Goal: Task Accomplishment & Management: Manage account settings

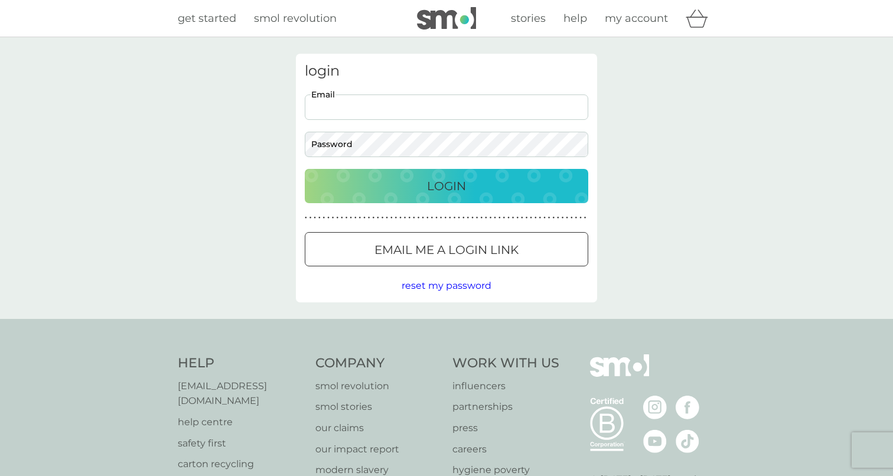
type input "[EMAIL_ADDRESS][DOMAIN_NAME]"
click at [447, 185] on button "Login" at bounding box center [447, 186] width 284 height 34
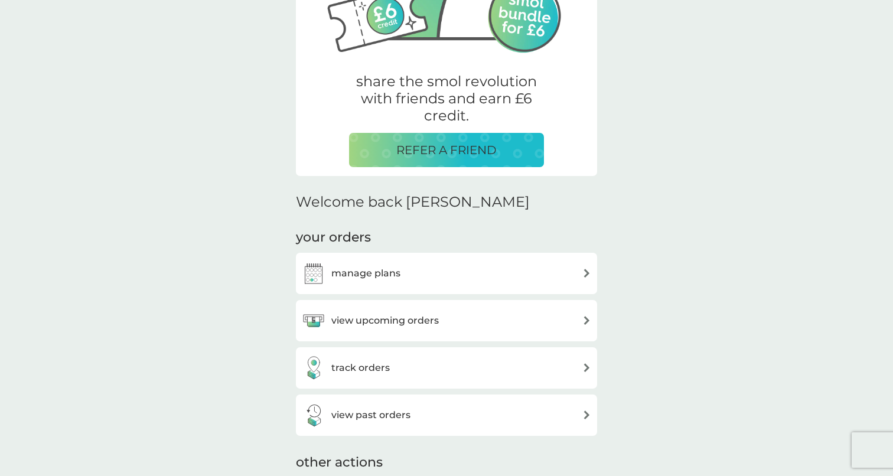
scroll to position [173, 0]
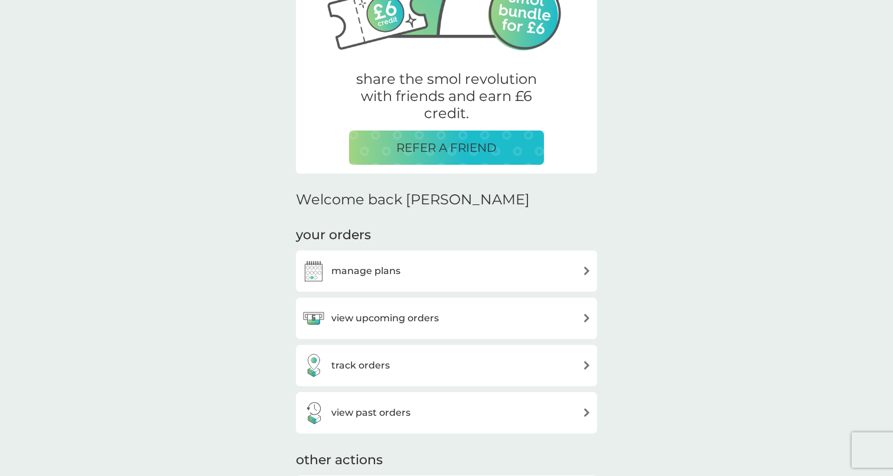
click at [423, 267] on div "manage plans" at bounding box center [446, 271] width 289 height 24
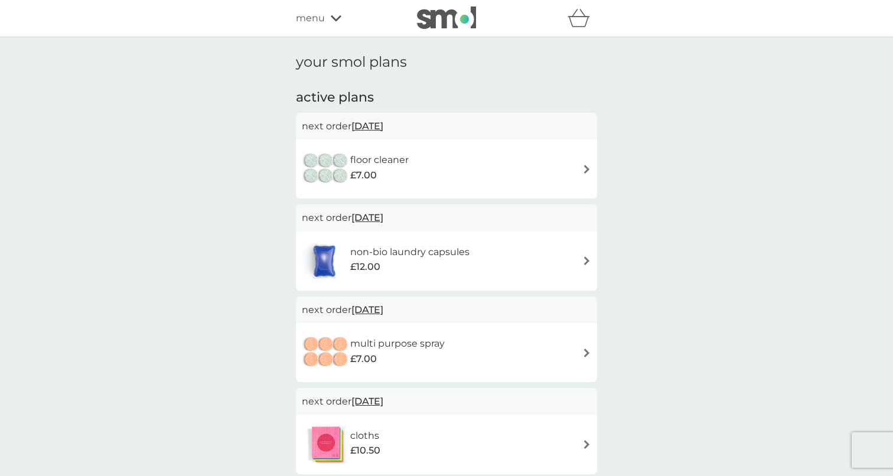
click at [383, 128] on span "30 Dec 2025" at bounding box center [367, 126] width 32 height 23
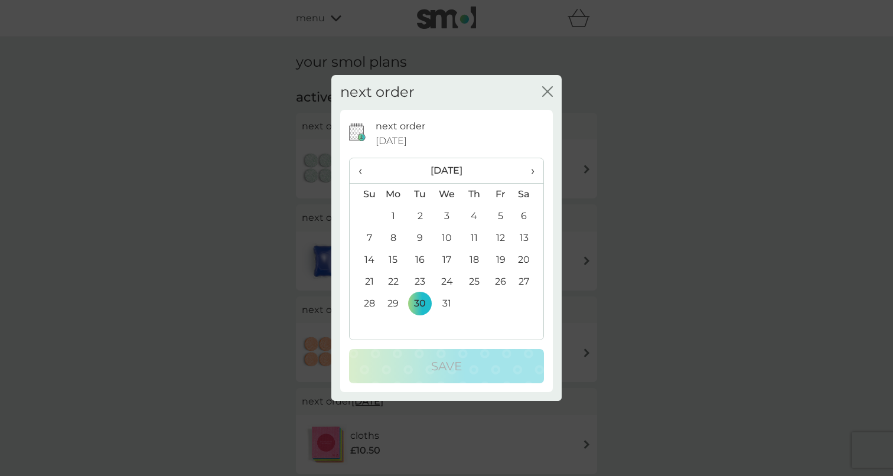
click at [528, 171] on span "›" at bounding box center [529, 170] width 12 height 25
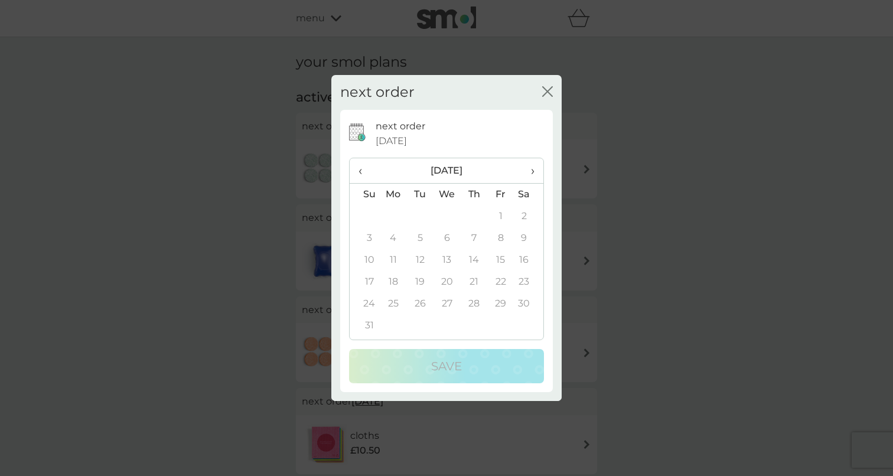
click at [363, 171] on span "‹" at bounding box center [365, 170] width 12 height 25
click at [420, 328] on td "31" at bounding box center [420, 326] width 27 height 22
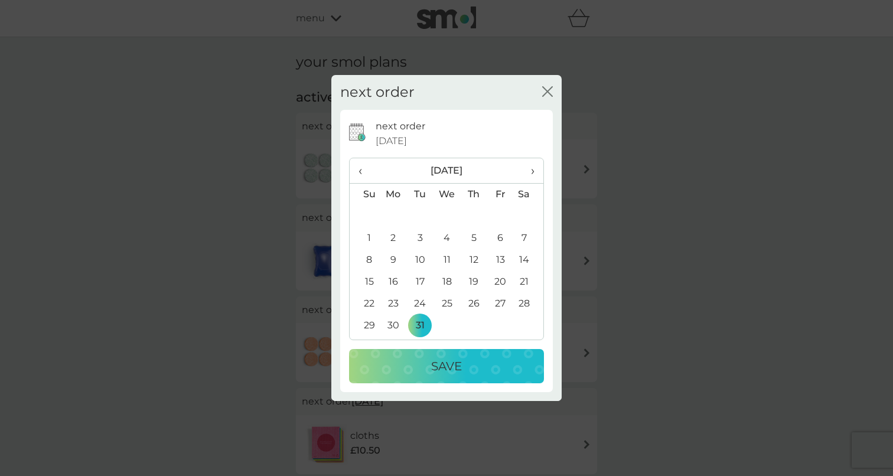
click at [441, 362] on p "Save" at bounding box center [446, 366] width 31 height 19
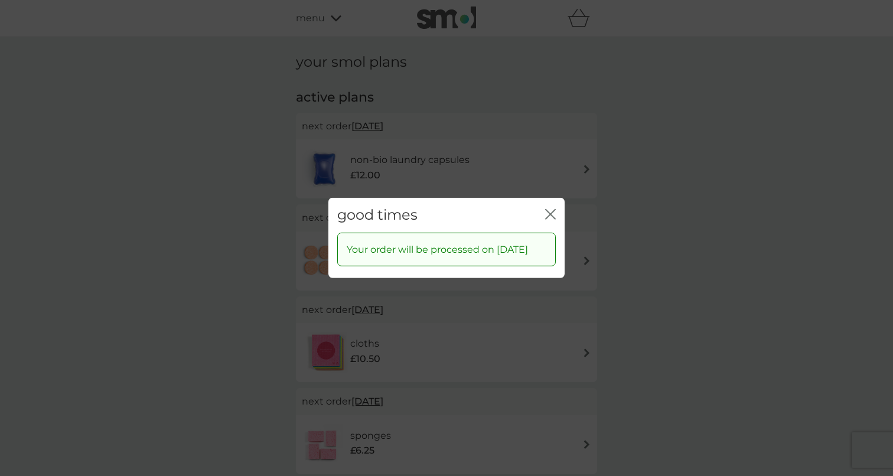
click at [549, 209] on icon "close" at bounding box center [550, 214] width 11 height 11
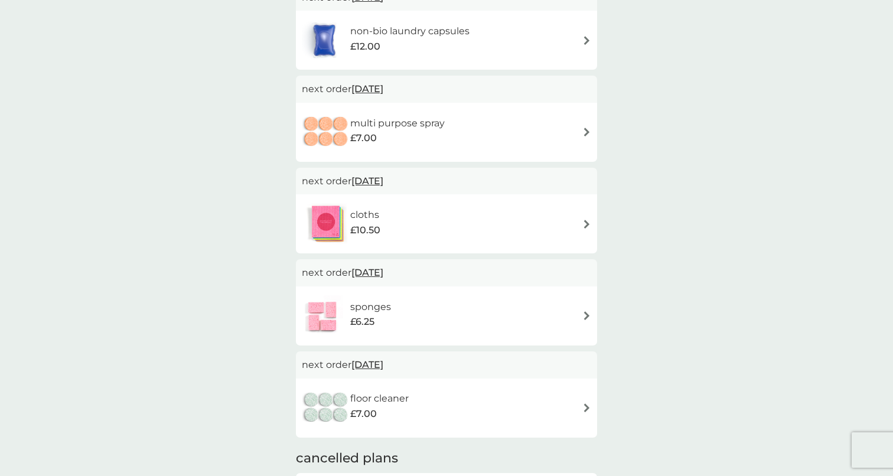
scroll to position [134, 0]
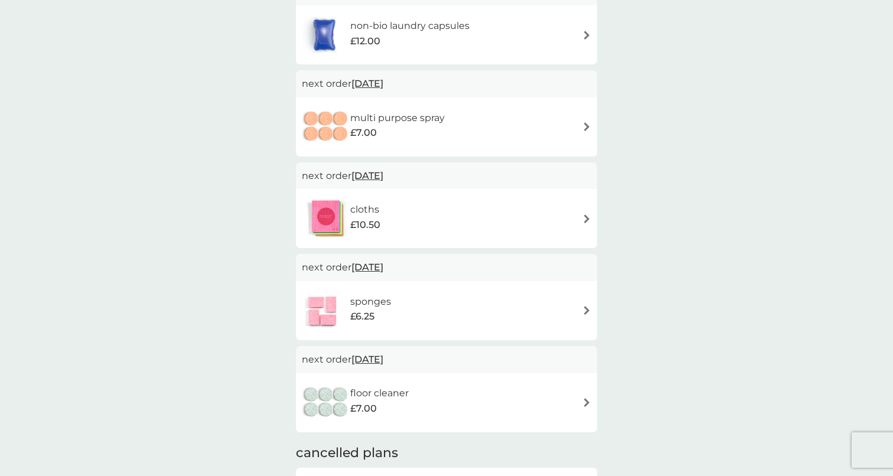
click at [432, 307] on div "sponges £6.25" at bounding box center [446, 310] width 289 height 41
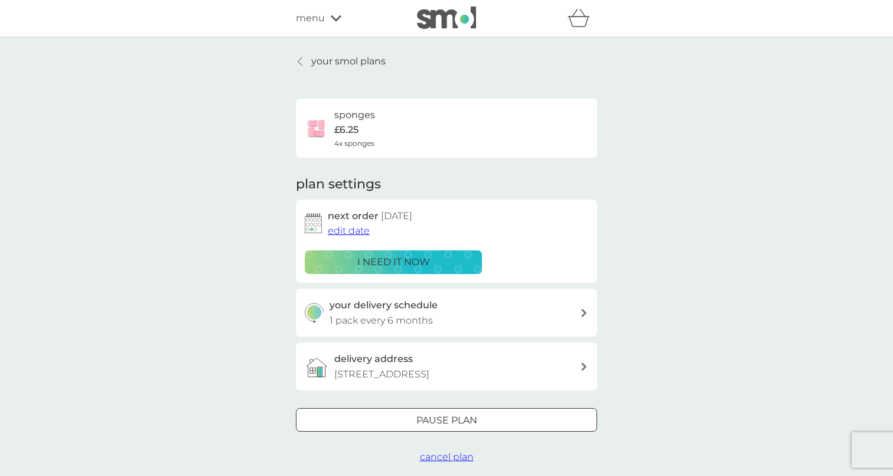
click at [299, 67] on link "your smol plans" at bounding box center [341, 61] width 90 height 15
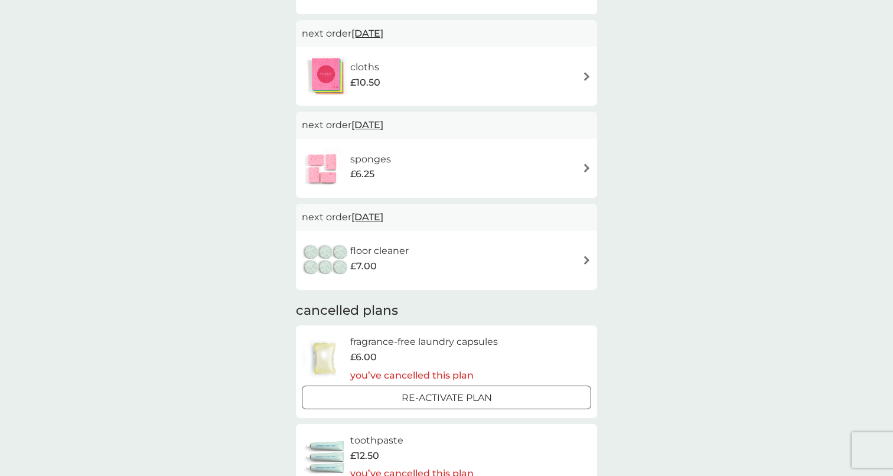
scroll to position [278, 0]
click at [374, 121] on span "25 Mar 2026" at bounding box center [367, 123] width 32 height 23
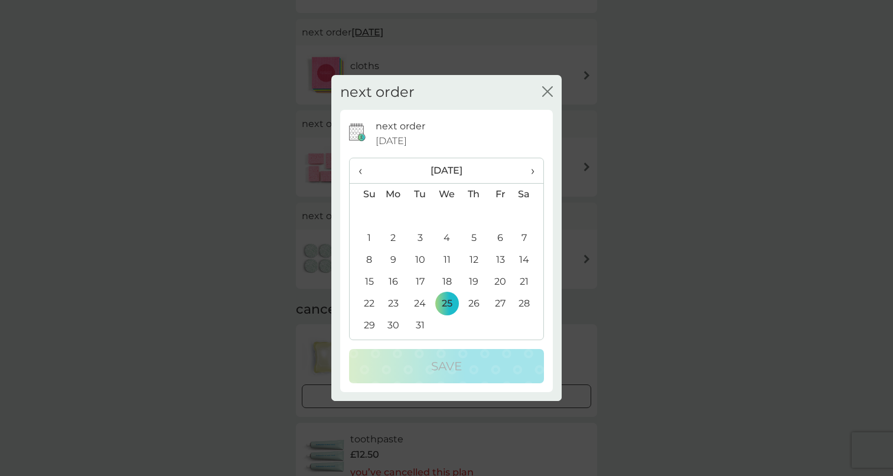
click at [546, 169] on div "next order 25 Mar 2026 ‹ March 2026 › Su Mo Tu We Th Fr Sa 22 23 24 25 26 27 28…" at bounding box center [446, 251] width 213 height 282
click at [539, 169] on th "›" at bounding box center [529, 170] width 30 height 25
click at [366, 173] on span "‹" at bounding box center [365, 170] width 12 height 25
click at [419, 321] on td "31" at bounding box center [420, 326] width 27 height 22
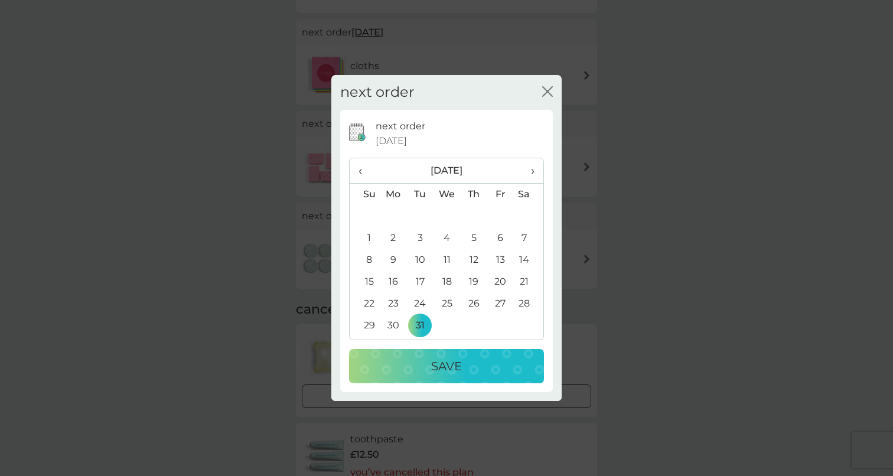
click at [437, 376] on button "Save" at bounding box center [446, 366] width 195 height 34
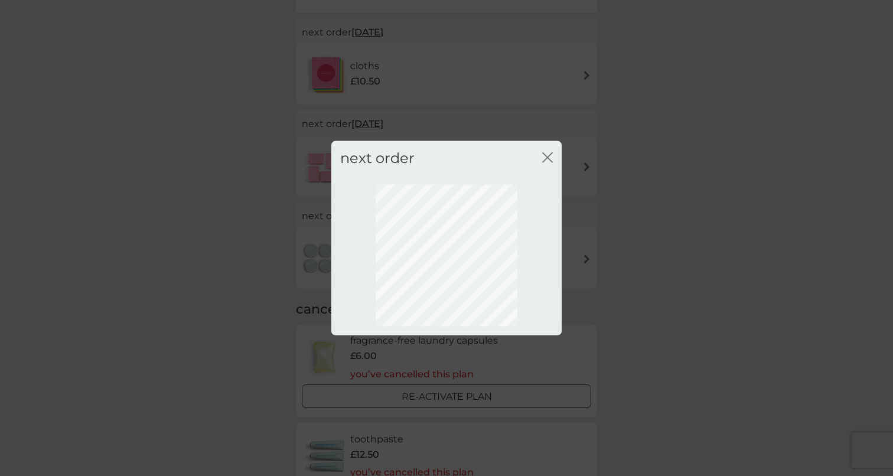
scroll to position [18, 0]
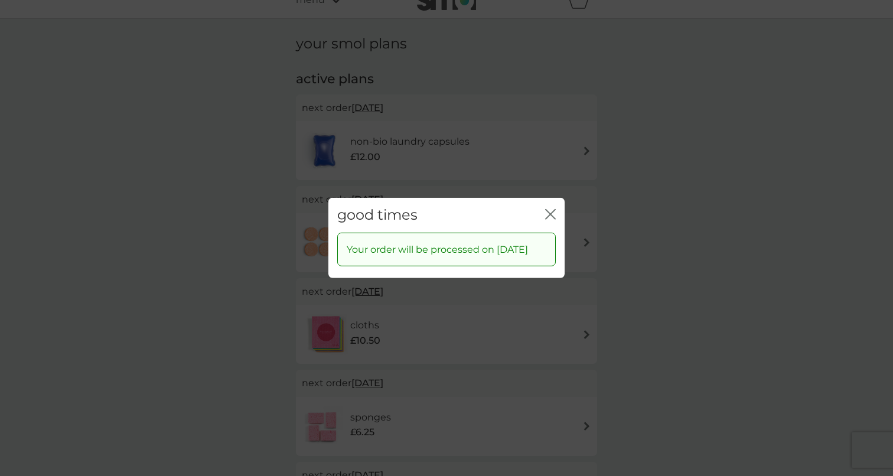
click at [536, 198] on div "good times close" at bounding box center [446, 215] width 236 height 35
click at [543, 201] on div "good times close" at bounding box center [446, 215] width 236 height 35
click at [551, 210] on icon "close" at bounding box center [550, 214] width 11 height 11
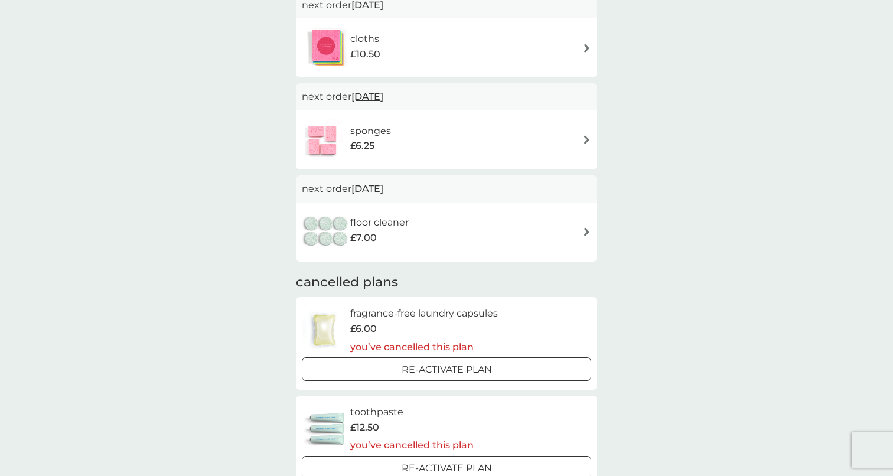
scroll to position [338, 0]
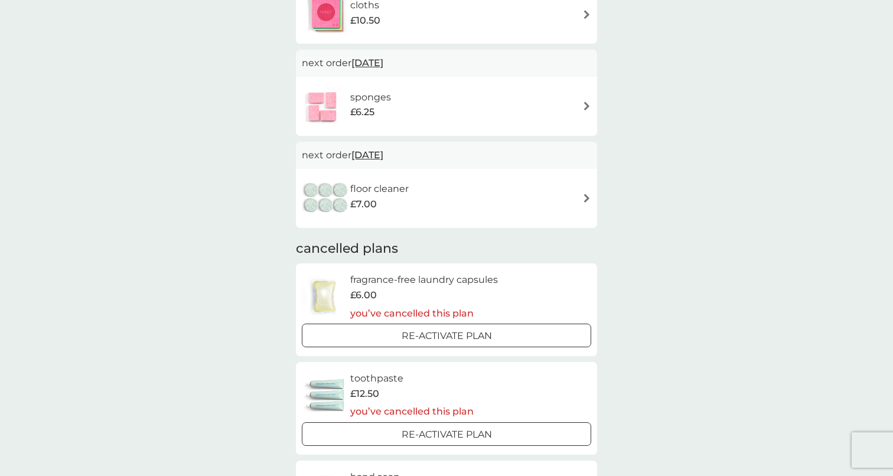
click at [441, 196] on div "floor cleaner £7.00" at bounding box center [446, 198] width 289 height 41
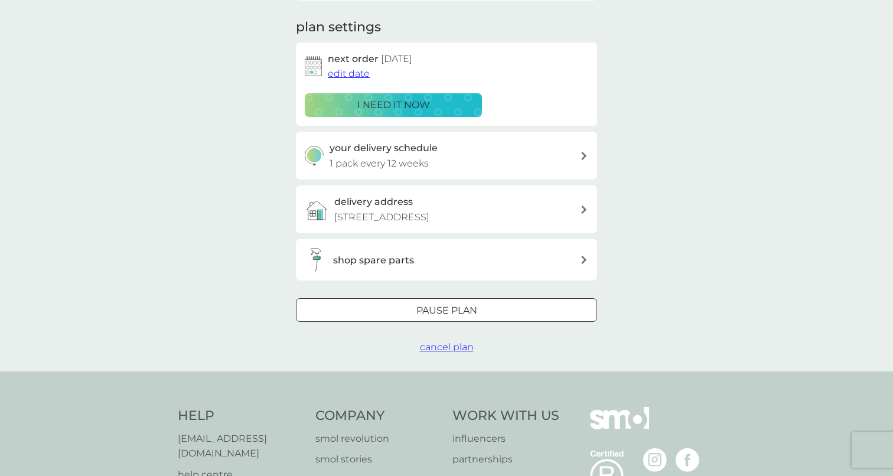
scroll to position [171, 0]
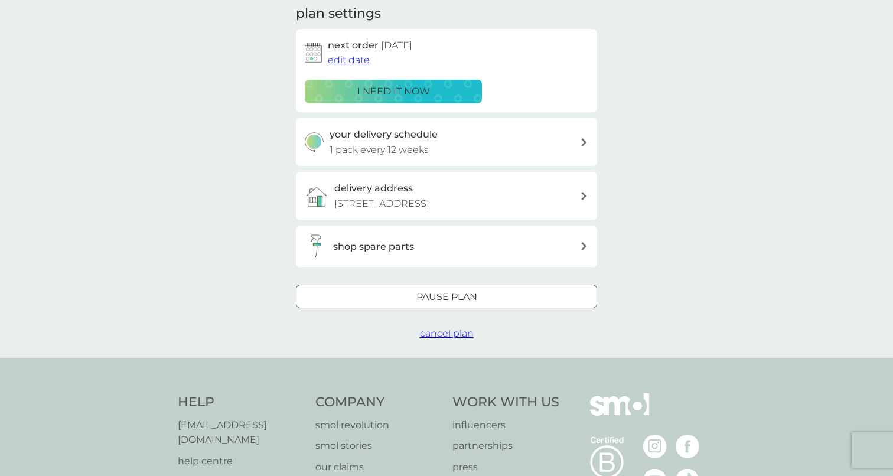
click at [439, 295] on div at bounding box center [446, 297] width 43 height 12
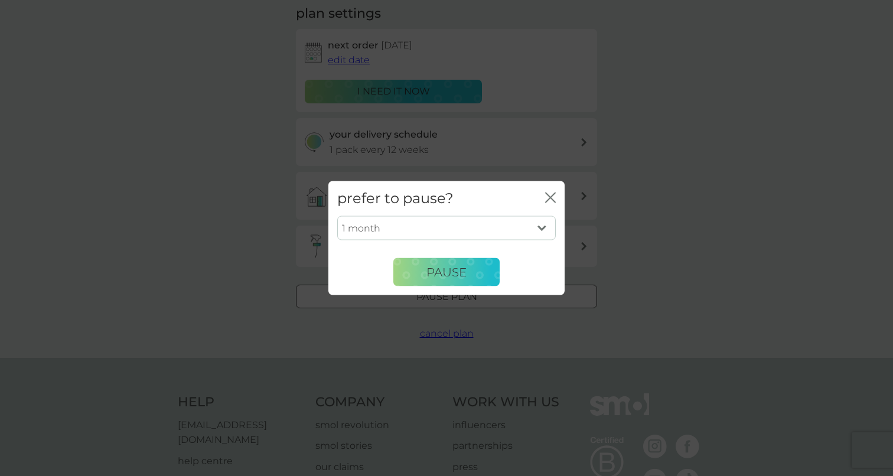
select select "6"
click at [432, 273] on span "Pause" at bounding box center [446, 272] width 40 height 14
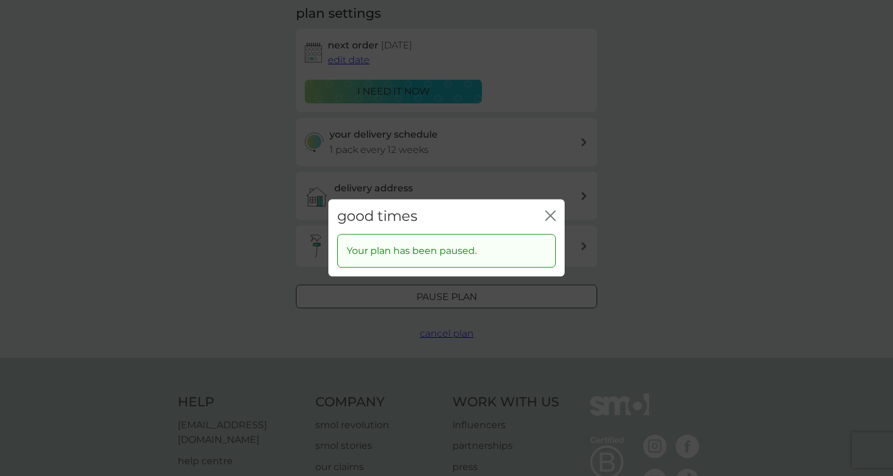
click at [550, 211] on icon "close" at bounding box center [550, 215] width 11 height 11
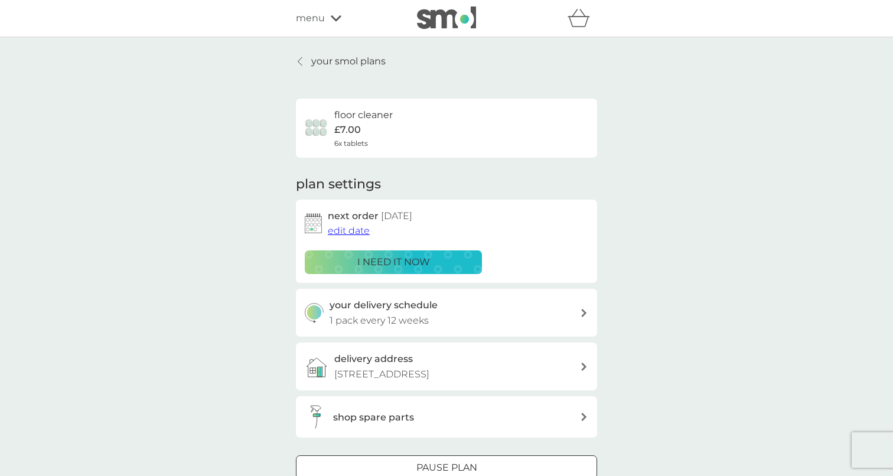
scroll to position [-1, 0]
click at [317, 58] on p "your smol plans" at bounding box center [348, 61] width 74 height 15
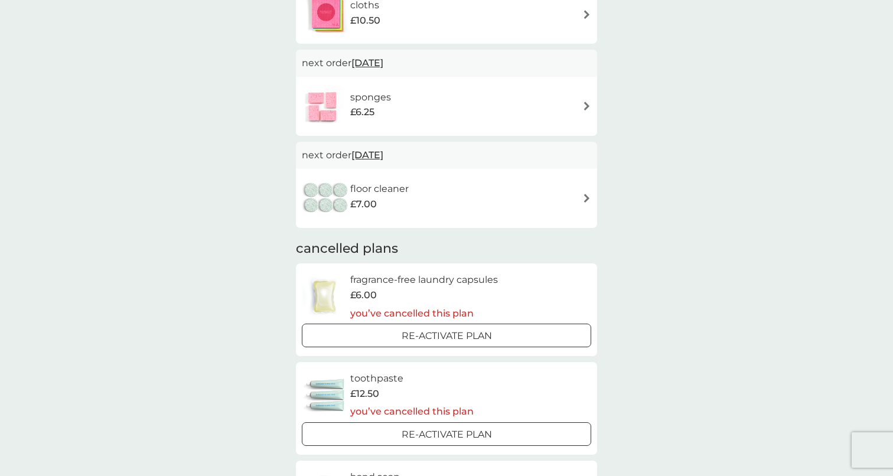
scroll to position [333, 0]
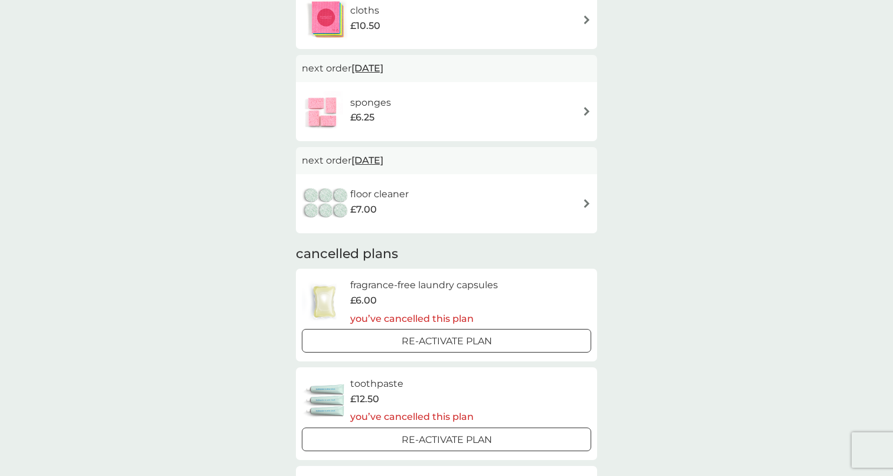
click at [397, 99] on div "sponges £6.25" at bounding box center [376, 111] width 53 height 33
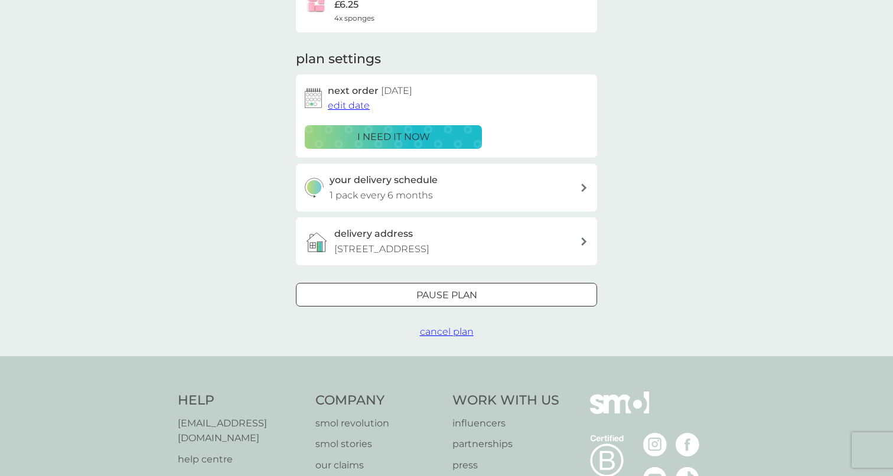
scroll to position [135, 0]
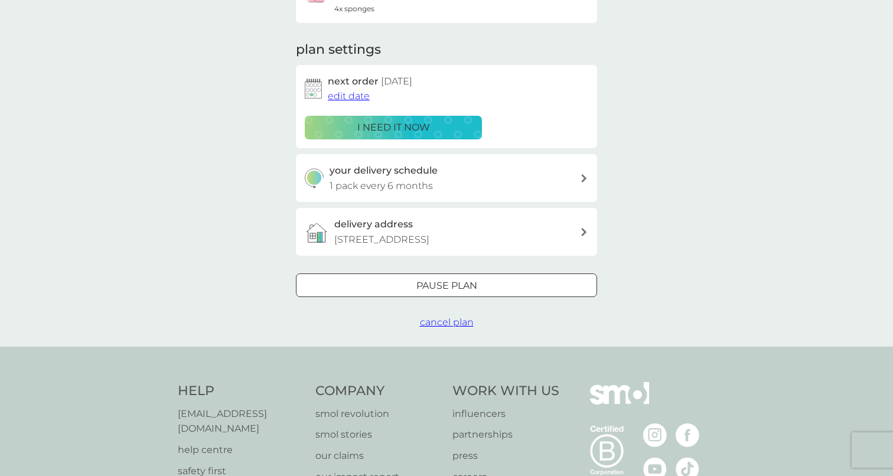
click at [406, 278] on div "Pause plan" at bounding box center [447, 285] width 300 height 15
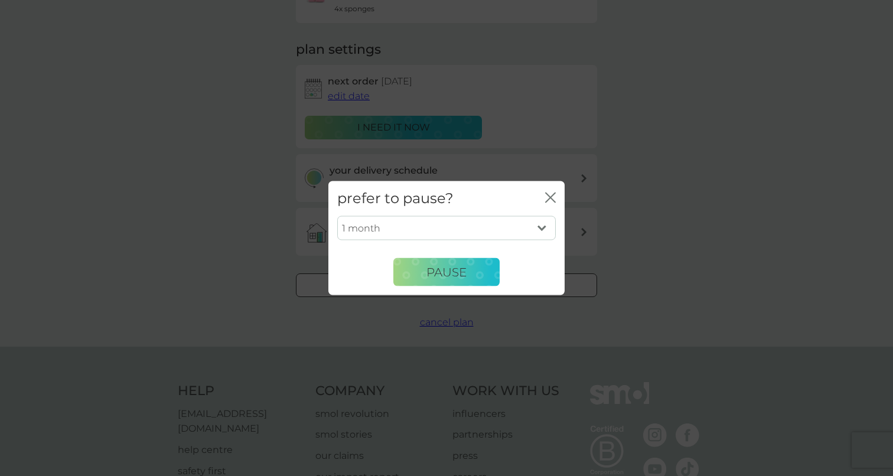
select select "6"
click at [442, 273] on span "Pause" at bounding box center [446, 272] width 40 height 14
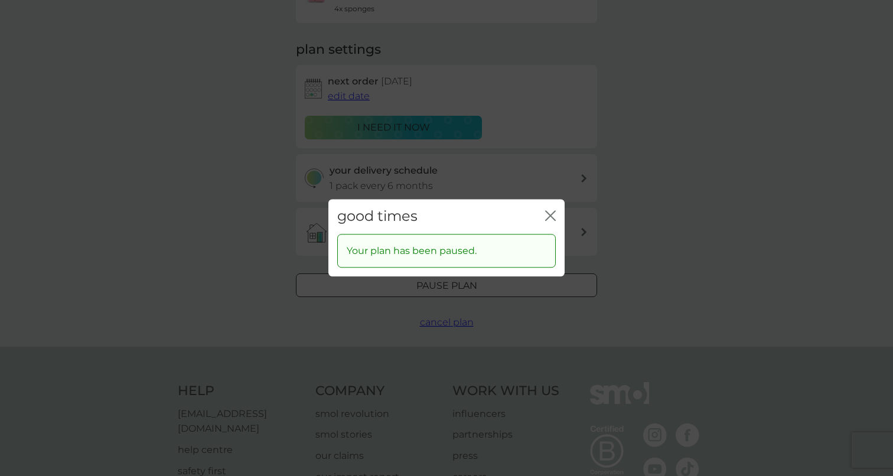
click at [549, 213] on icon "close" at bounding box center [550, 215] width 11 height 11
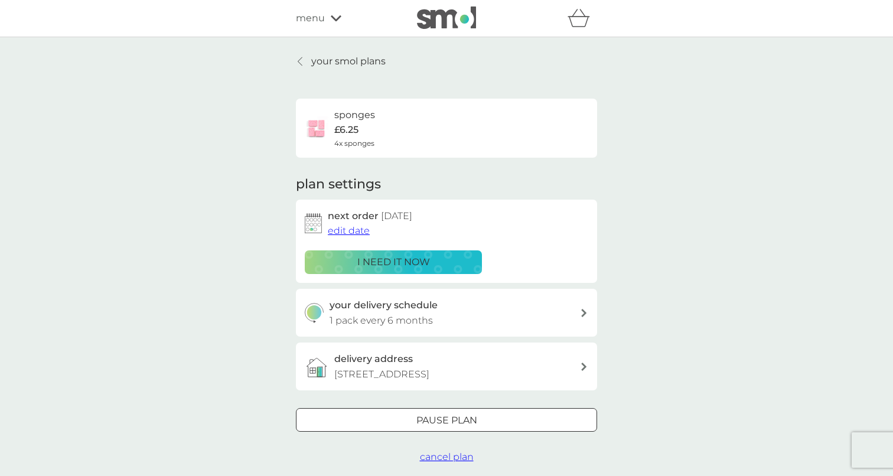
scroll to position [0, 0]
click at [310, 53] on div "your smol plans sponges £6.25 4x sponges plan settings next order 30 Sep 2026 e…" at bounding box center [446, 259] width 893 height 444
click at [316, 63] on p "your smol plans" at bounding box center [348, 61] width 74 height 15
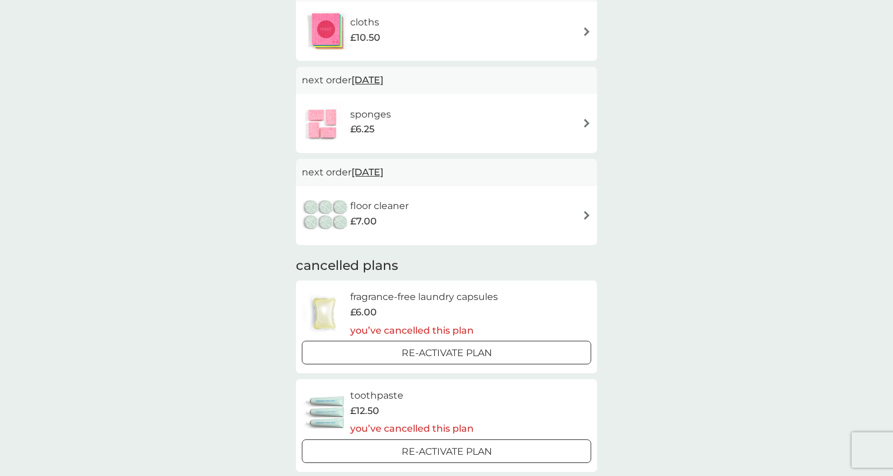
scroll to position [240, 0]
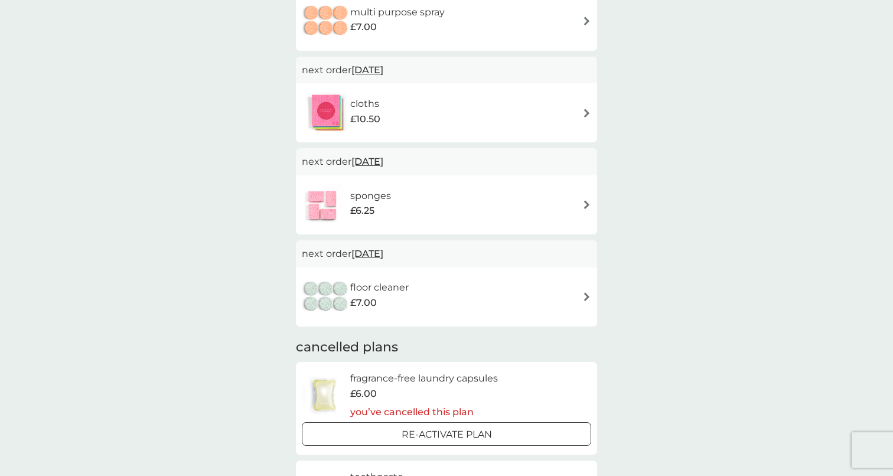
click at [397, 99] on div "cloths £10.50" at bounding box center [446, 112] width 289 height 41
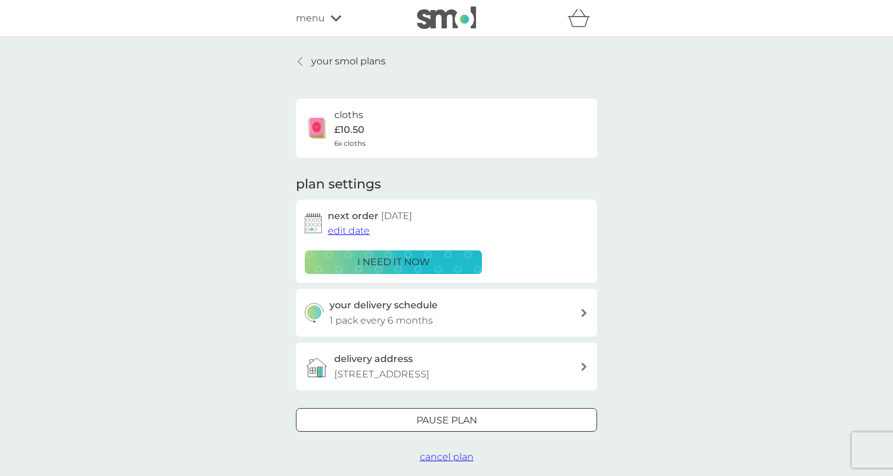
click at [397, 423] on div "Pause plan" at bounding box center [447, 420] width 300 height 15
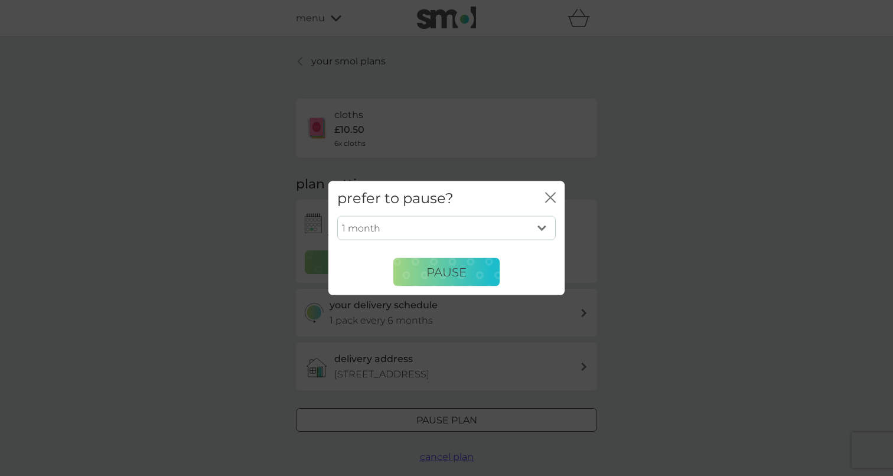
select select "6"
click at [459, 272] on span "Pause" at bounding box center [446, 272] width 40 height 14
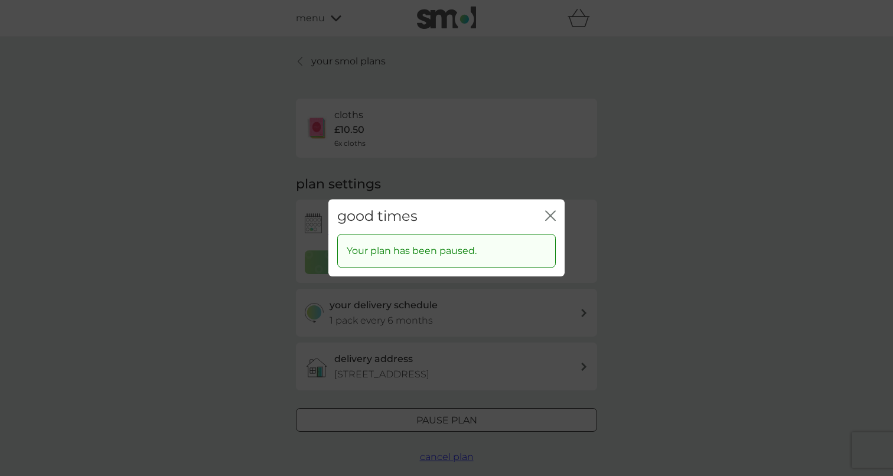
click at [555, 215] on icon "close" at bounding box center [550, 215] width 11 height 11
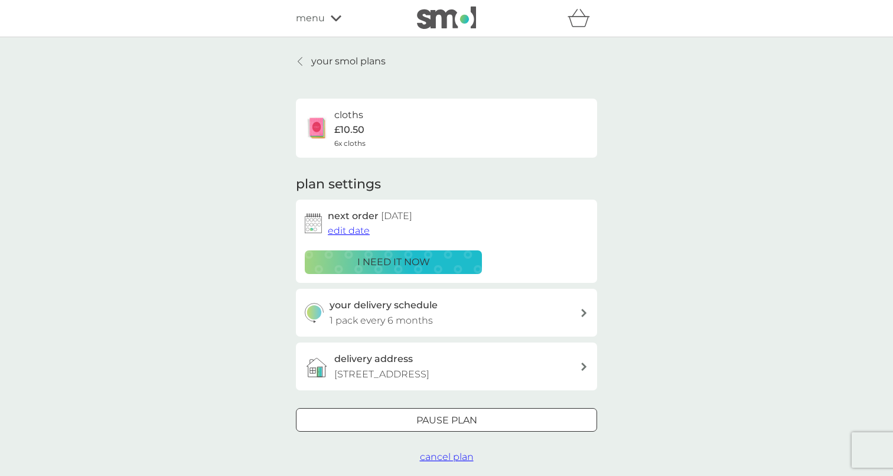
click at [336, 56] on p "your smol plans" at bounding box center [348, 61] width 74 height 15
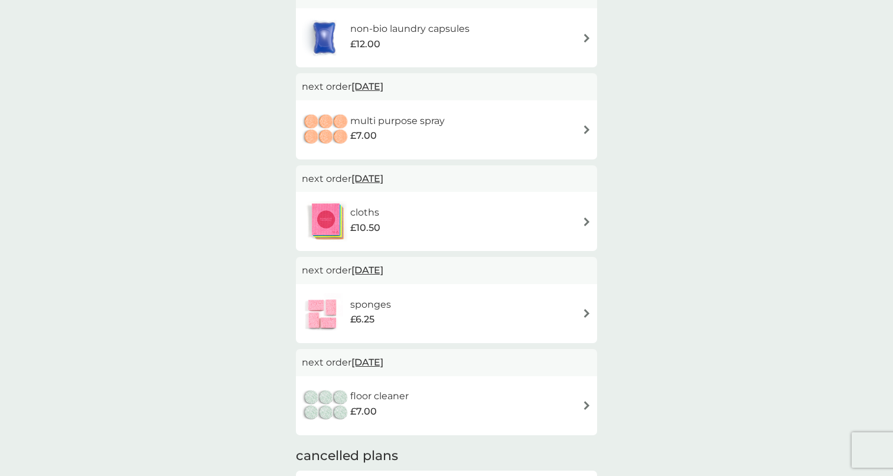
scroll to position [118, 0]
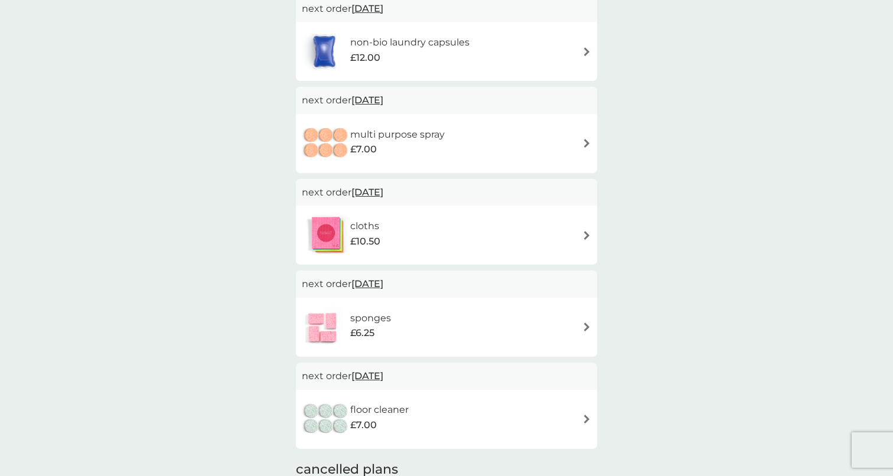
click at [396, 225] on div "cloths £10.50" at bounding box center [446, 234] width 289 height 41
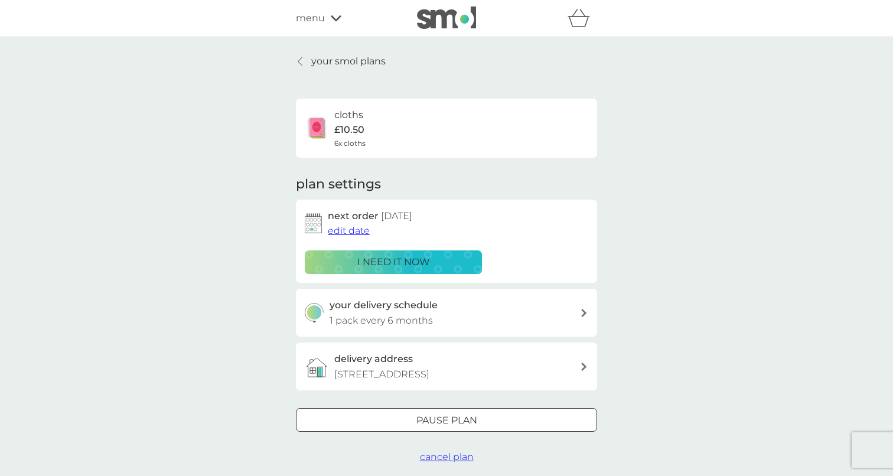
click at [304, 63] on div at bounding box center [301, 61] width 8 height 9
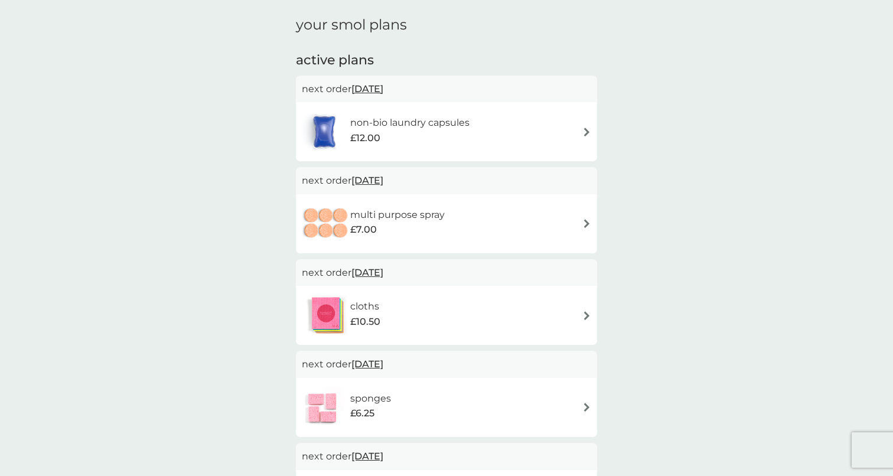
scroll to position [37, 0]
click at [404, 211] on h6 "multi purpose spray" at bounding box center [397, 214] width 95 height 15
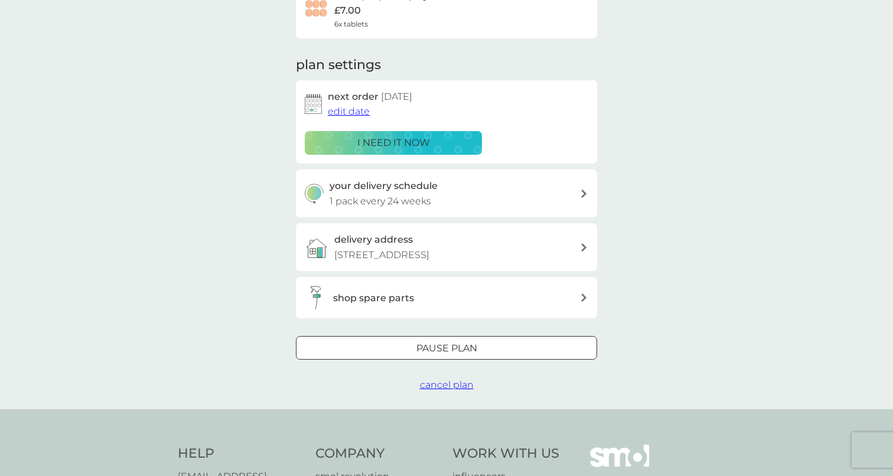
scroll to position [177, 0]
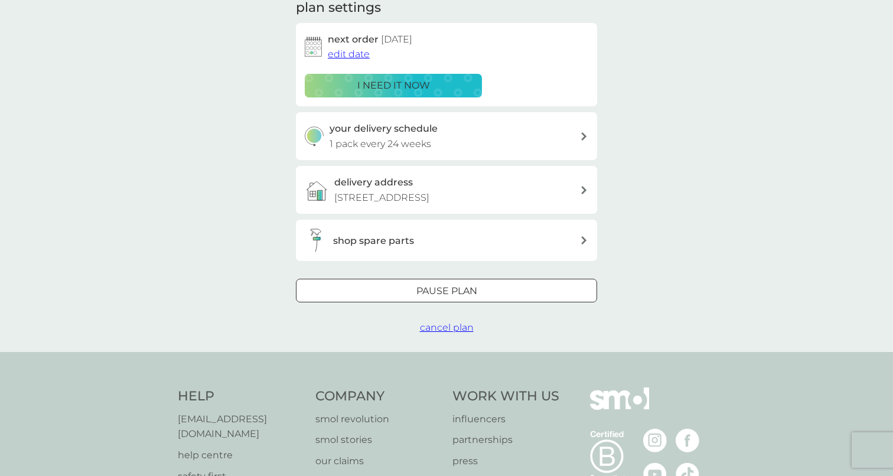
click at [429, 294] on p "Pause plan" at bounding box center [446, 291] width 61 height 15
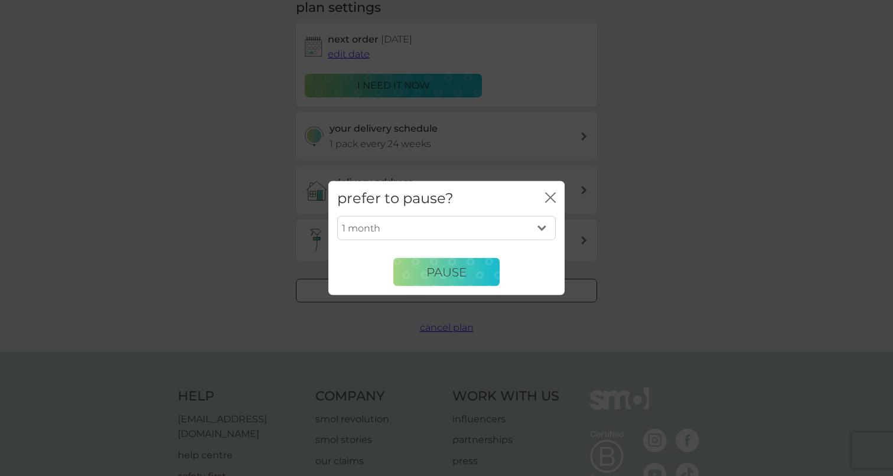
select select "6"
click at [444, 278] on span "Pause" at bounding box center [446, 272] width 40 height 14
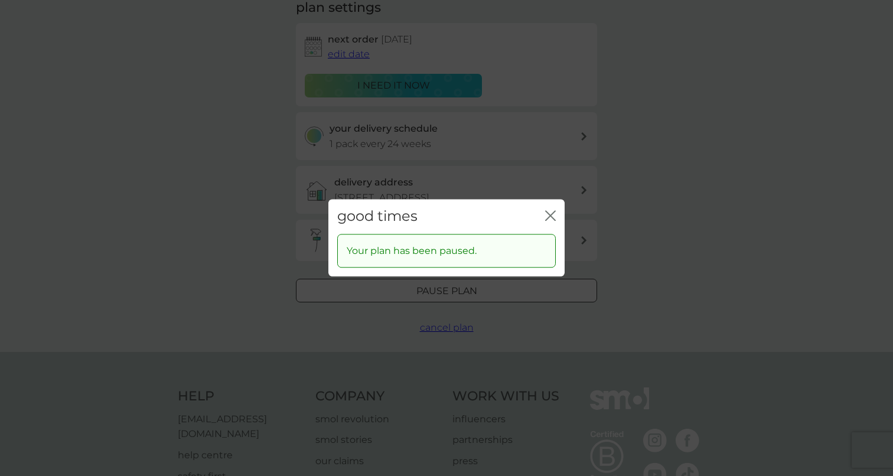
click at [554, 214] on icon "close" at bounding box center [550, 215] width 11 height 11
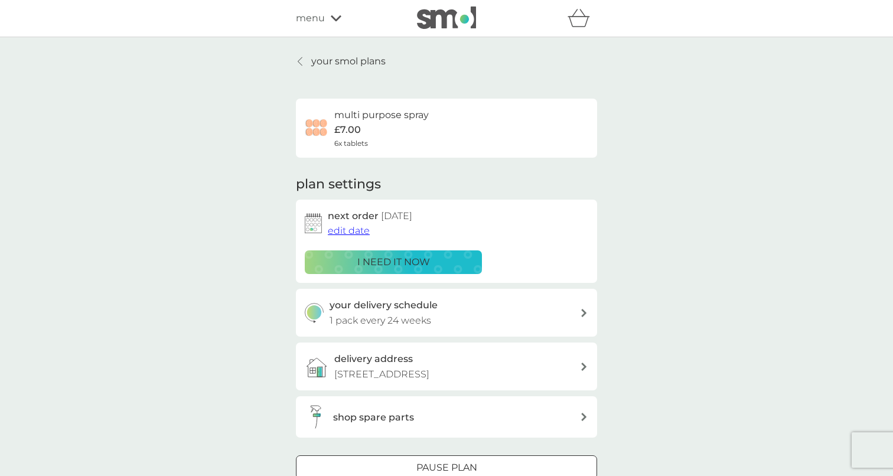
scroll to position [0, 0]
click at [299, 64] on icon at bounding box center [300, 61] width 5 height 9
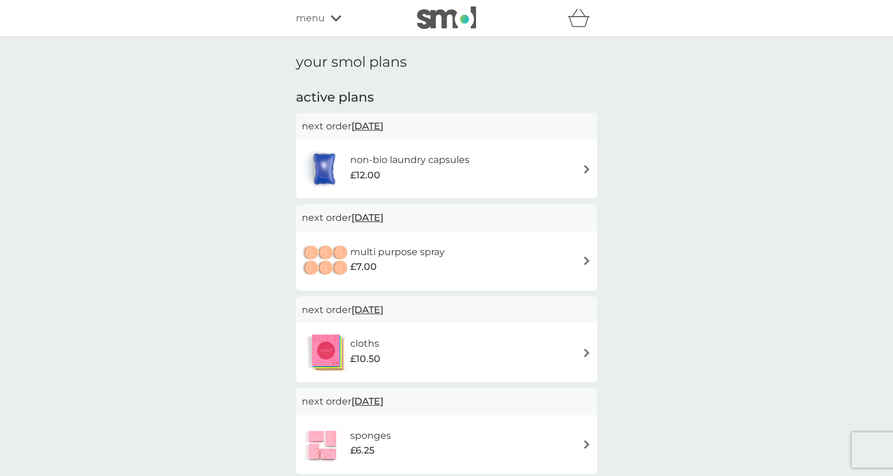
click at [432, 162] on h6 "non-bio laundry capsules" at bounding box center [409, 159] width 119 height 15
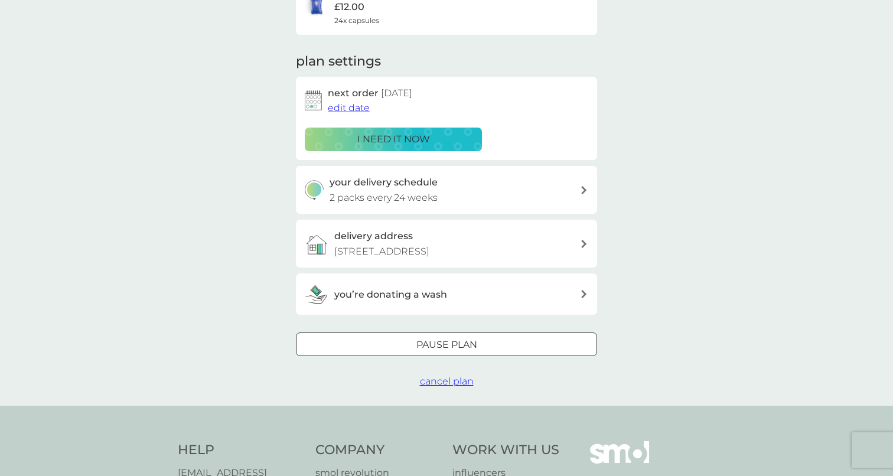
scroll to position [139, 0]
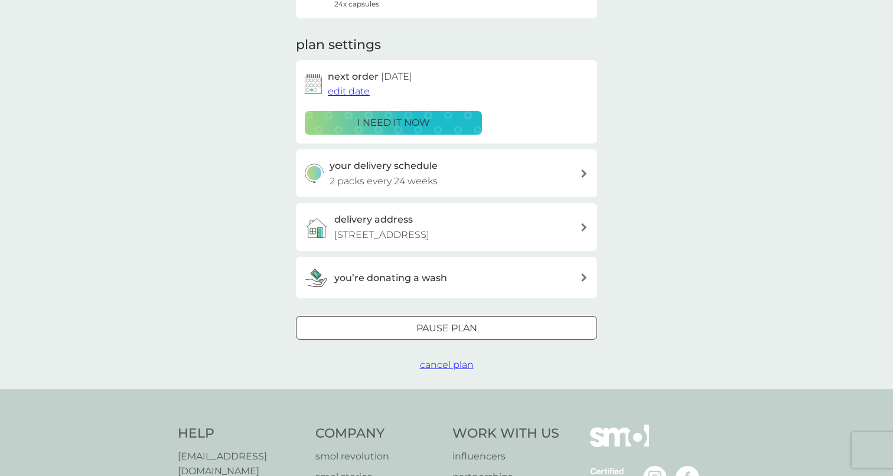
click at [416, 323] on p "Pause plan" at bounding box center [446, 328] width 61 height 15
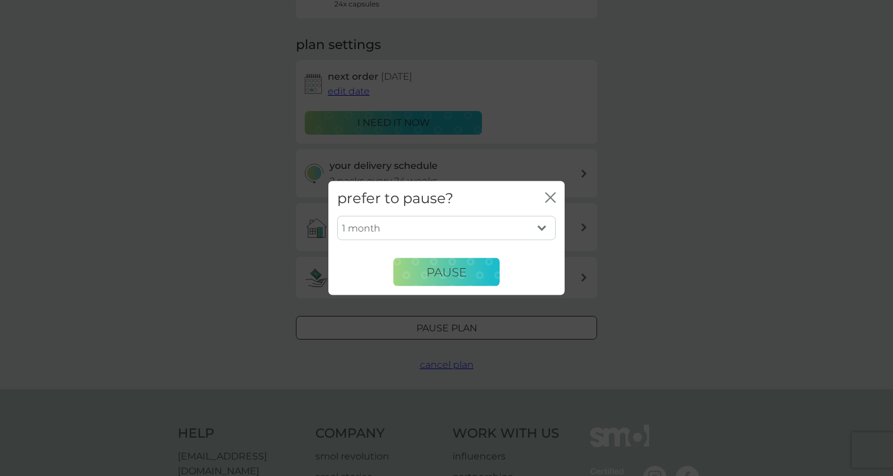
select select "6"
click at [439, 274] on span "Pause" at bounding box center [446, 272] width 40 height 14
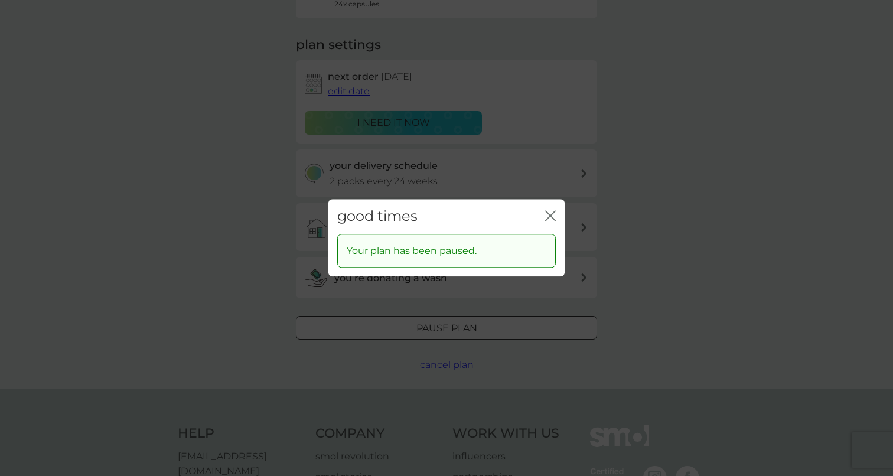
click at [553, 216] on icon "close" at bounding box center [550, 215] width 11 height 11
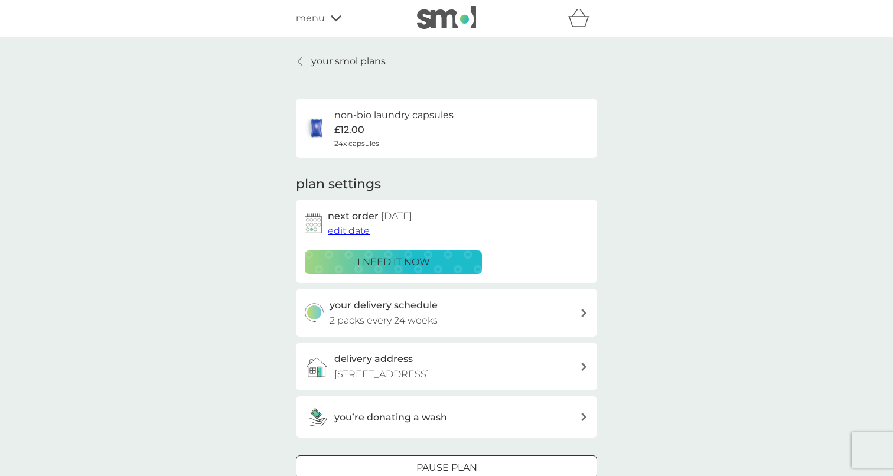
scroll to position [0, 0]
click at [311, 59] on link "your smol plans" at bounding box center [341, 61] width 90 height 15
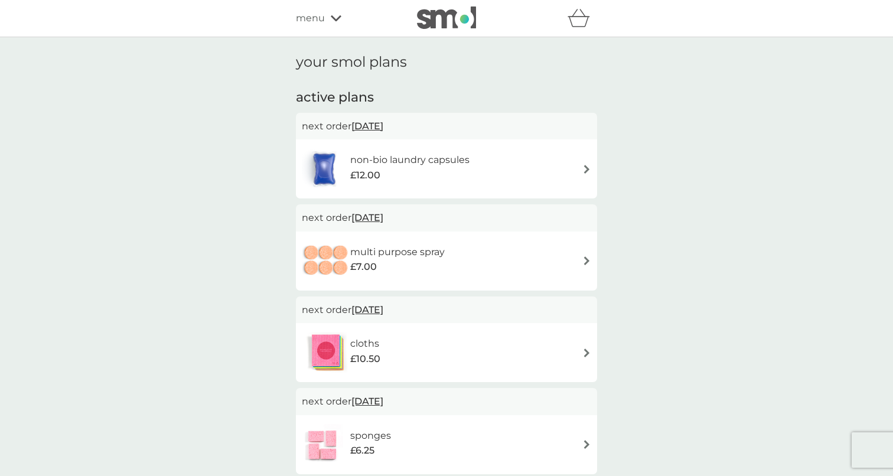
click at [385, 172] on div "£12.00" at bounding box center [409, 175] width 119 height 15
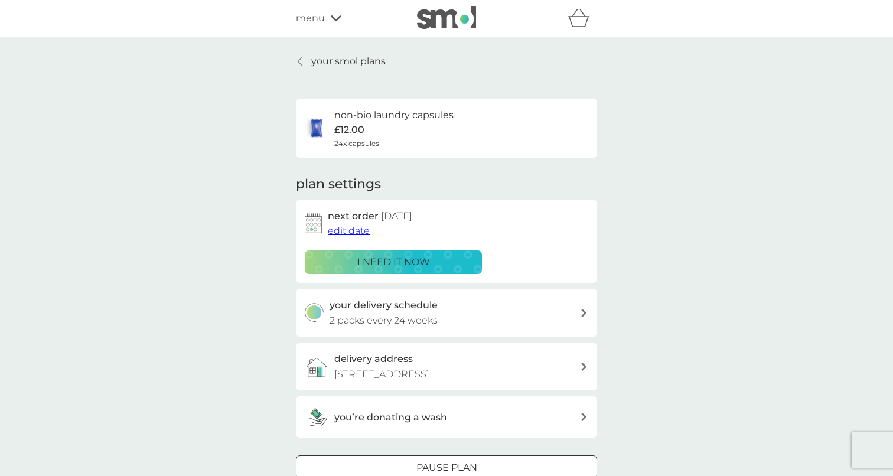
click at [351, 232] on span "edit date" at bounding box center [349, 230] width 42 height 11
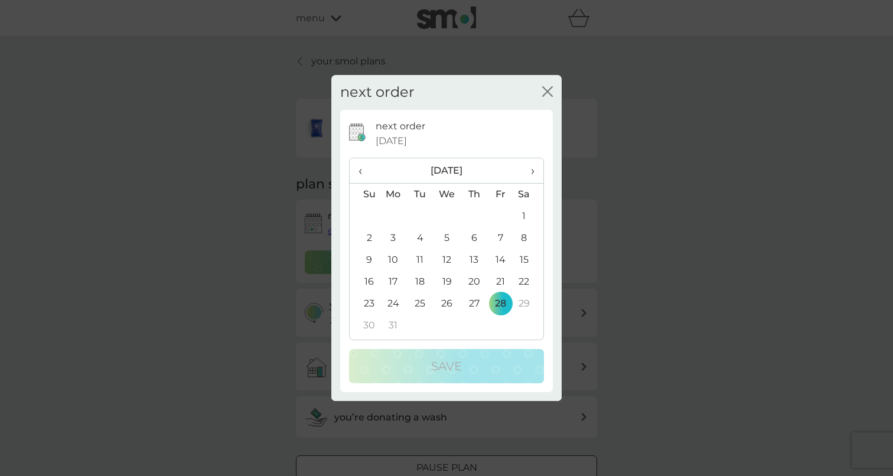
click at [533, 170] on span "›" at bounding box center [529, 170] width 12 height 25
click at [354, 171] on th "‹" at bounding box center [365, 170] width 30 height 25
click at [550, 89] on icon "close" at bounding box center [550, 91] width 5 height 9
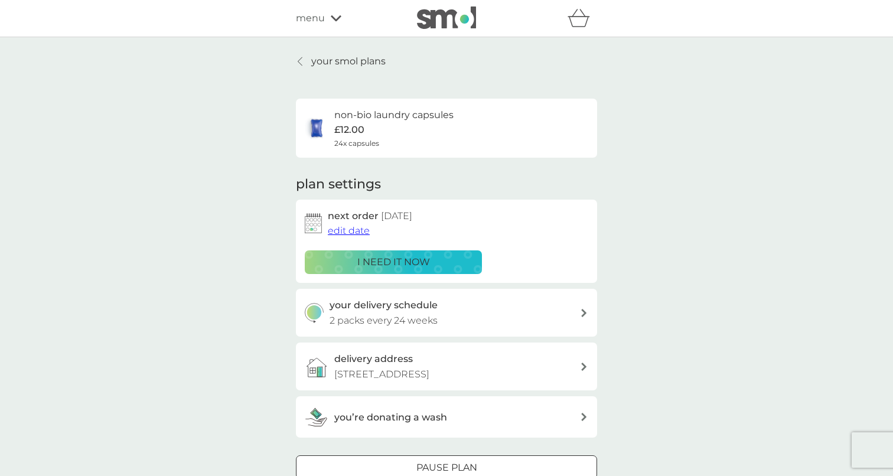
click at [341, 54] on p "your smol plans" at bounding box center [348, 61] width 74 height 15
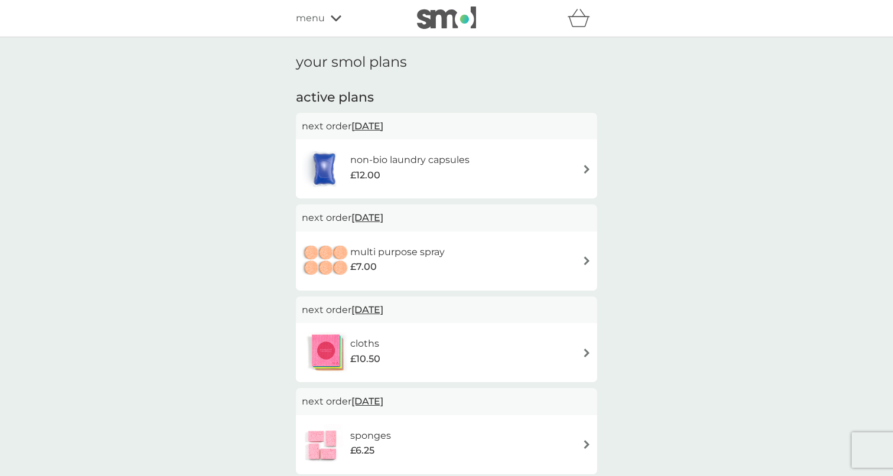
click at [339, 22] on div "menu" at bounding box center [346, 18] width 100 height 15
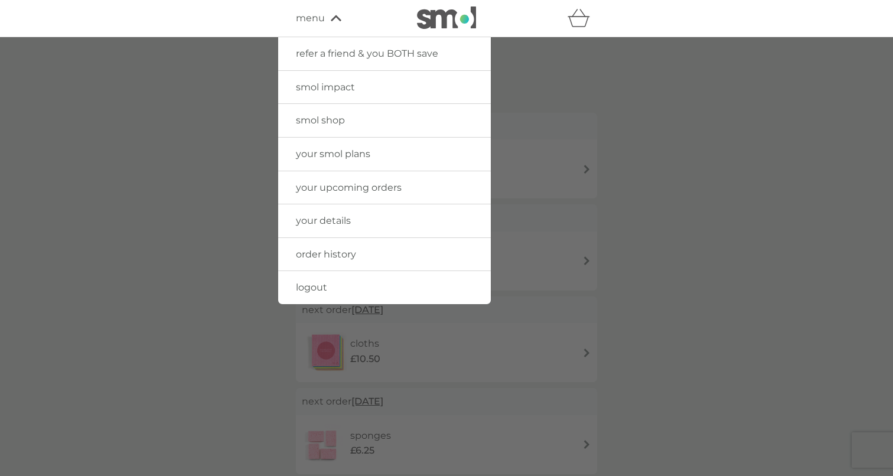
click at [342, 123] on span "smol shop" at bounding box center [320, 120] width 49 height 11
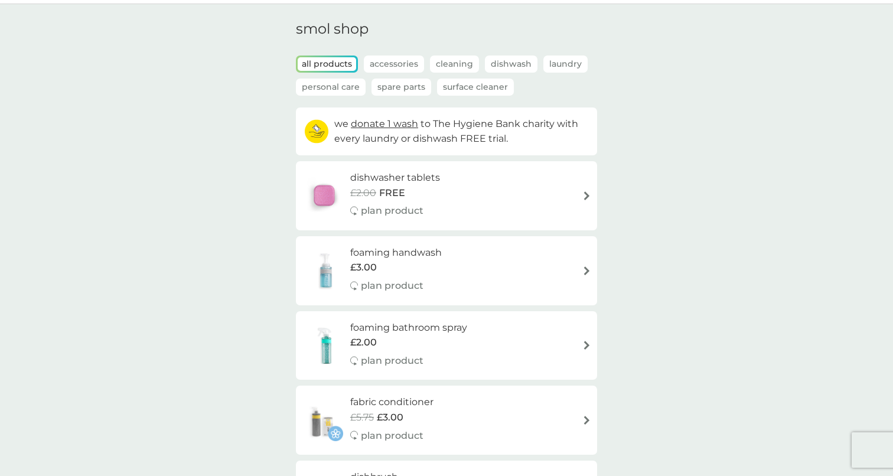
scroll to position [29, 0]
